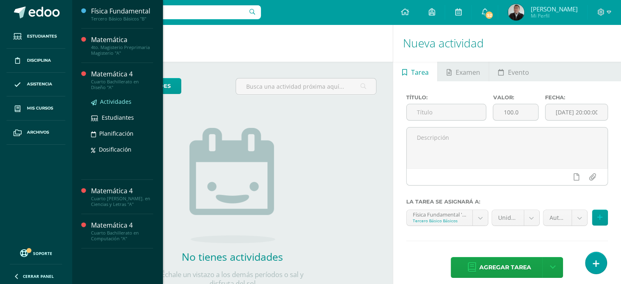
click at [114, 104] on span "Actividades" at bounding box center [115, 102] width 31 height 8
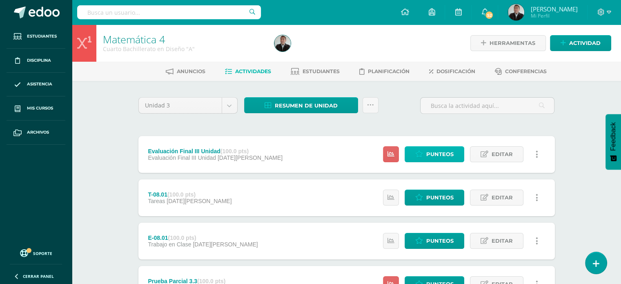
click at [440, 156] on span "Punteos" at bounding box center [440, 154] width 27 height 15
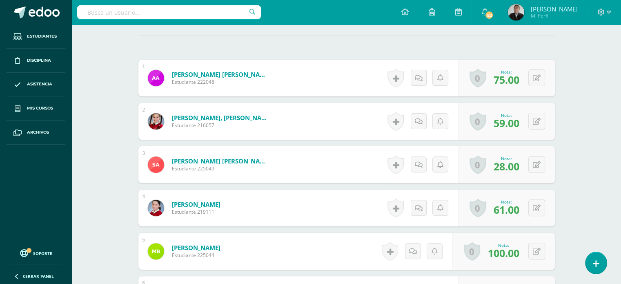
scroll to position [225, 0]
click at [539, 210] on button at bounding box center [537, 207] width 17 height 17
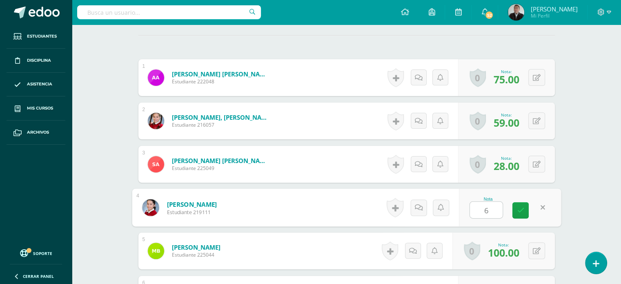
type input "62"
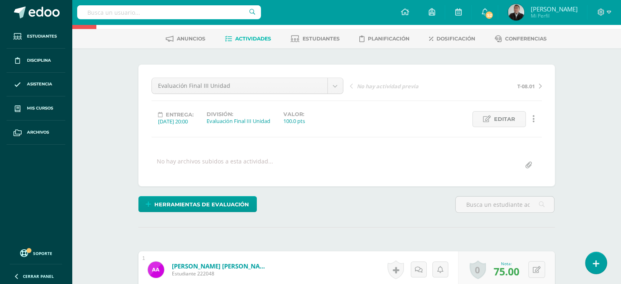
scroll to position [0, 0]
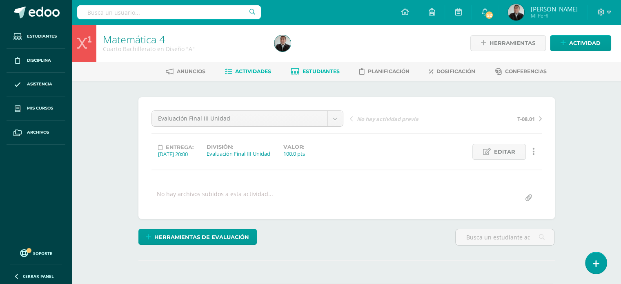
click at [315, 70] on span "Estudiantes" at bounding box center [321, 71] width 37 height 6
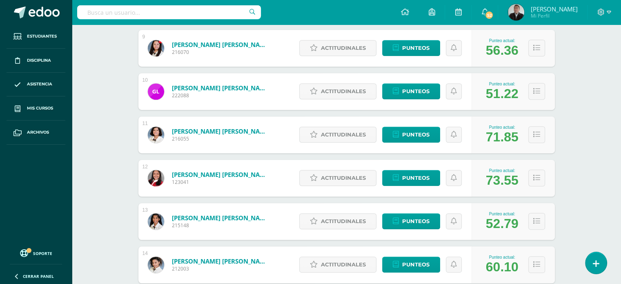
scroll to position [496, 0]
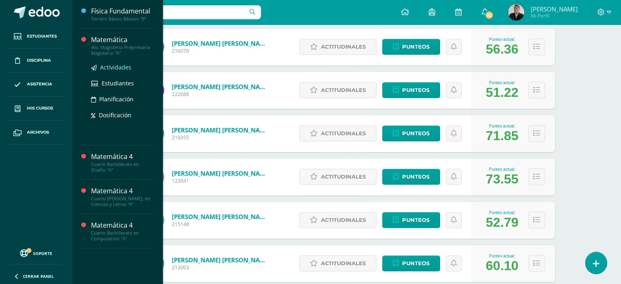
click at [116, 68] on span "Actividades" at bounding box center [115, 67] width 31 height 8
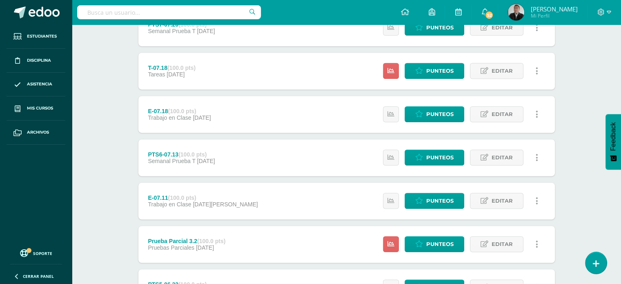
scroll to position [449, 0]
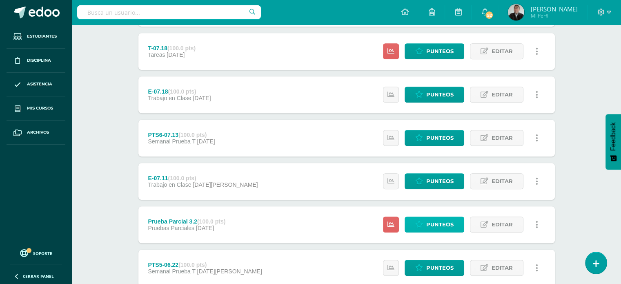
click at [438, 226] on span "Punteos" at bounding box center [440, 224] width 27 height 15
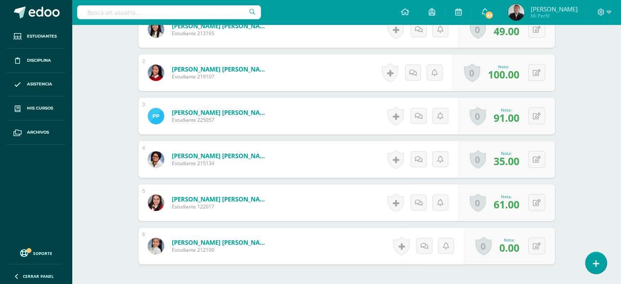
scroll to position [279, 0]
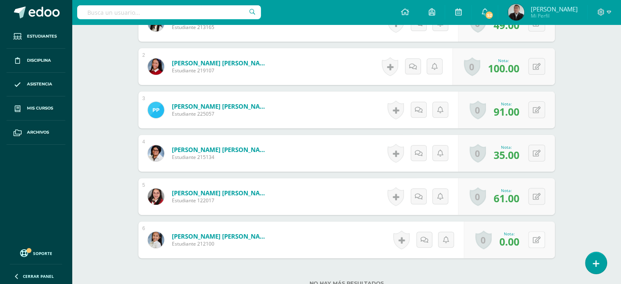
click at [534, 243] on button at bounding box center [537, 239] width 17 height 17
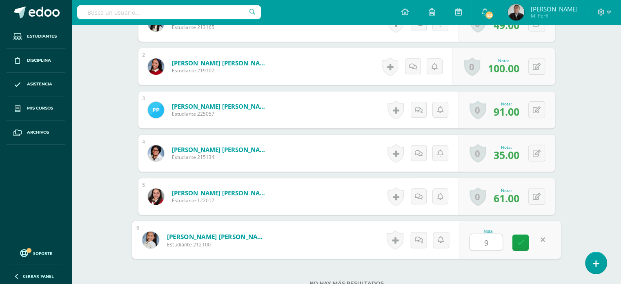
type input "92"
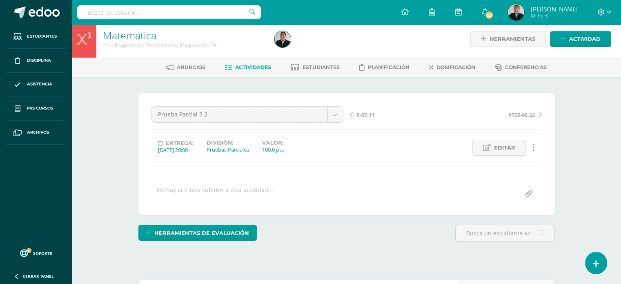
scroll to position [3, 0]
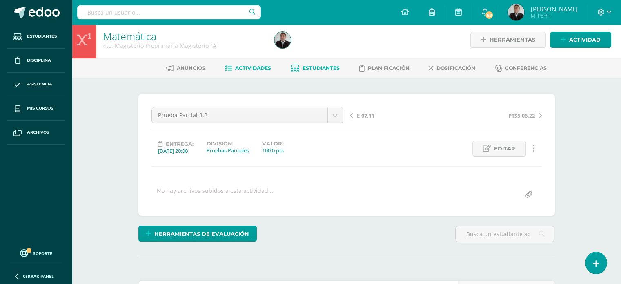
click at [318, 74] on link "Estudiantes" at bounding box center [315, 68] width 49 height 13
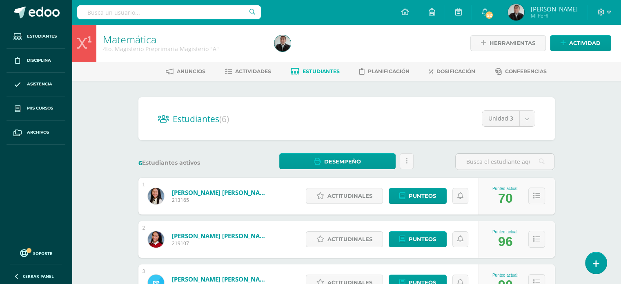
click at [595, 154] on div "Matemática 4to. Magisterio Preprimaria Magisterio "A" Herramientas Detalle de a…" at bounding box center [347, 255] width 550 height 461
